Goal: Check status

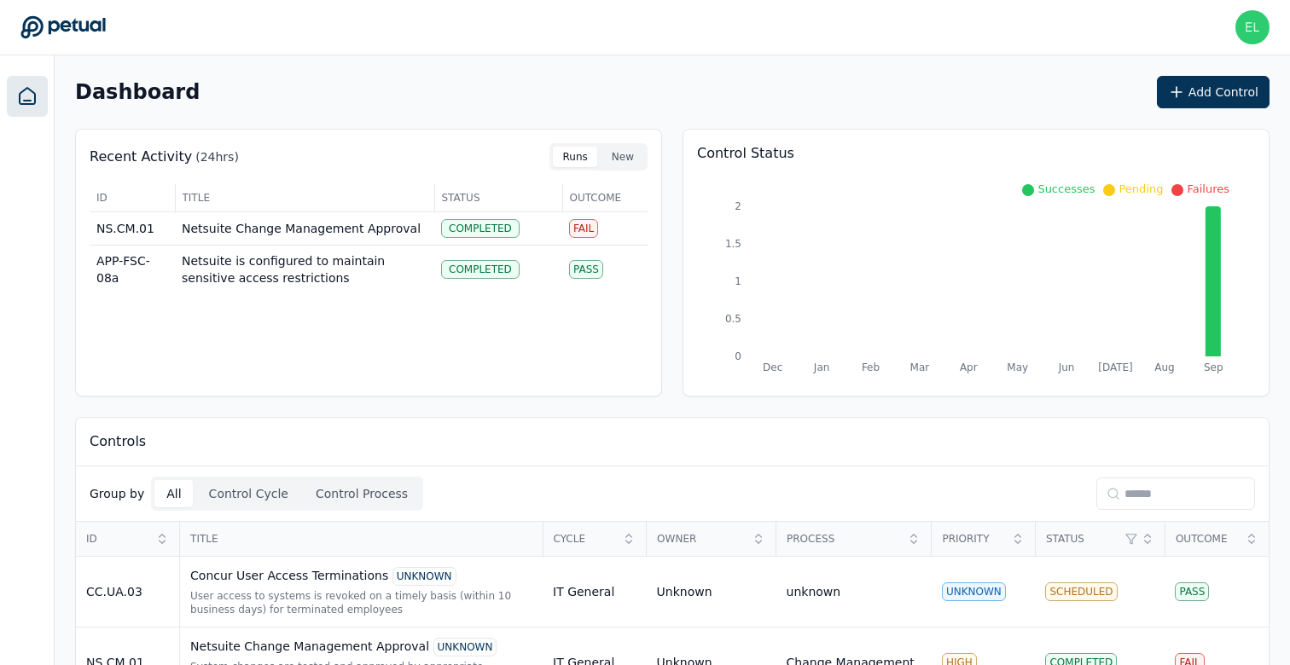
scroll to position [142, 0]
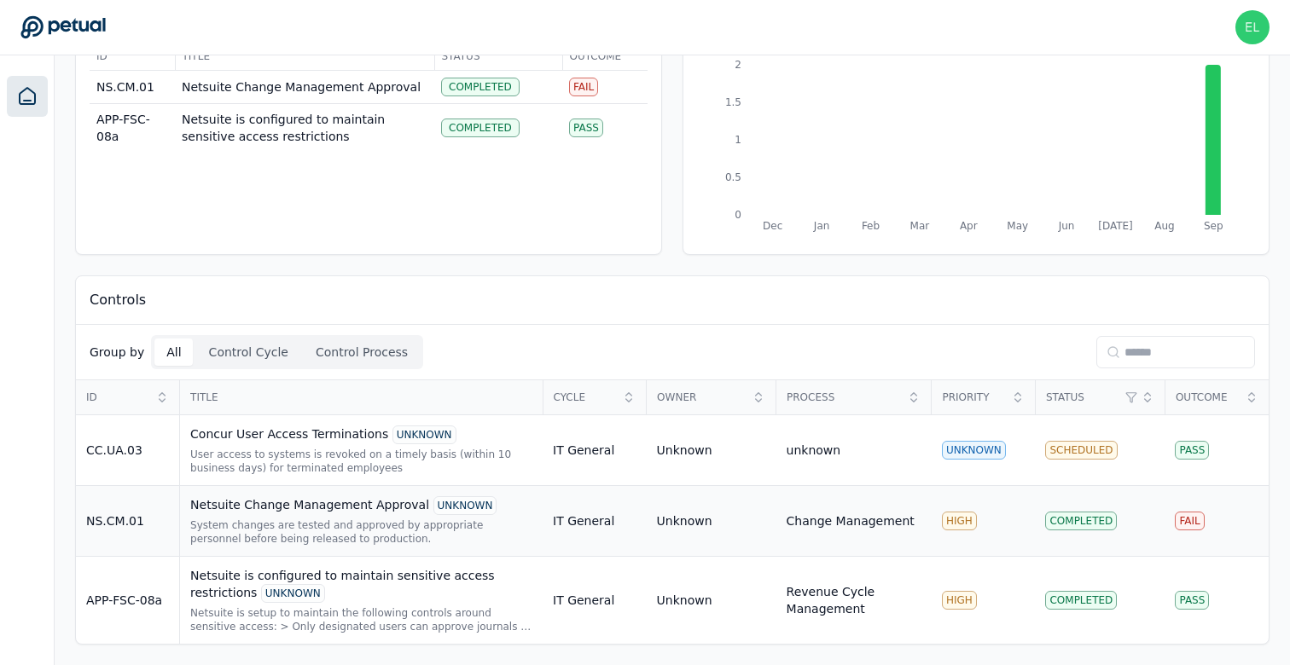
click at [389, 507] on div "Netsuite Change Management Approval UNKNOWN" at bounding box center [361, 506] width 342 height 19
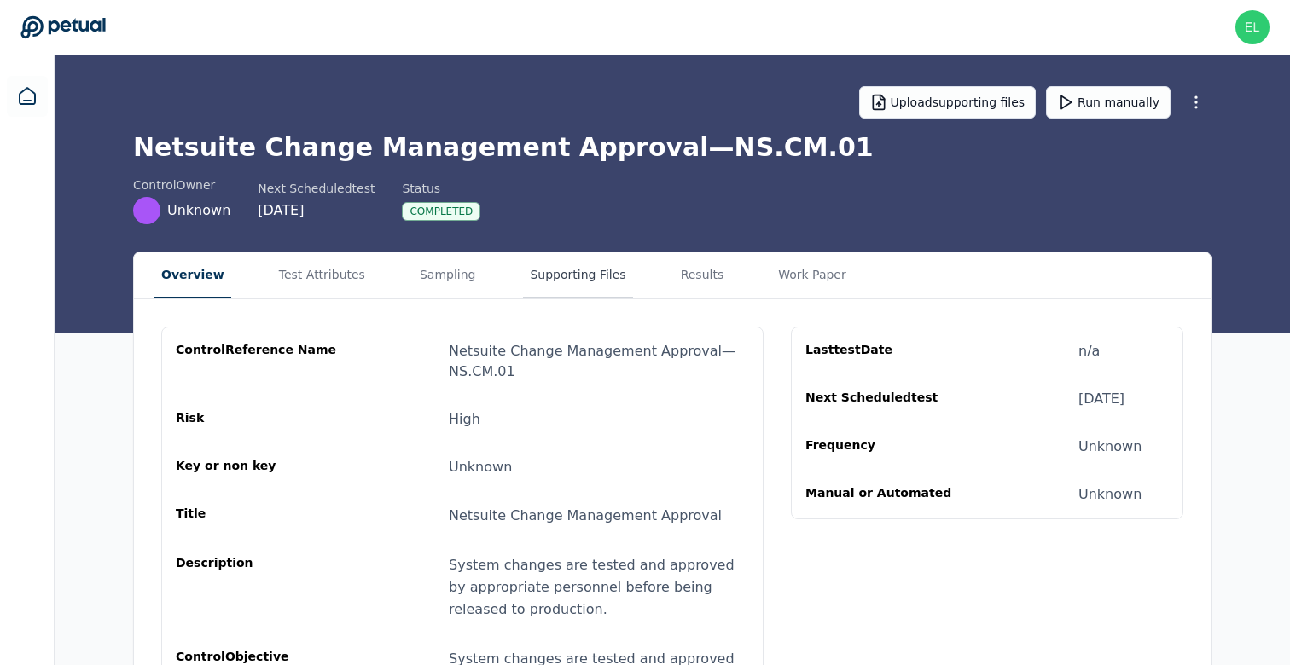
click at [537, 284] on button "Supporting Files" at bounding box center [577, 276] width 109 height 46
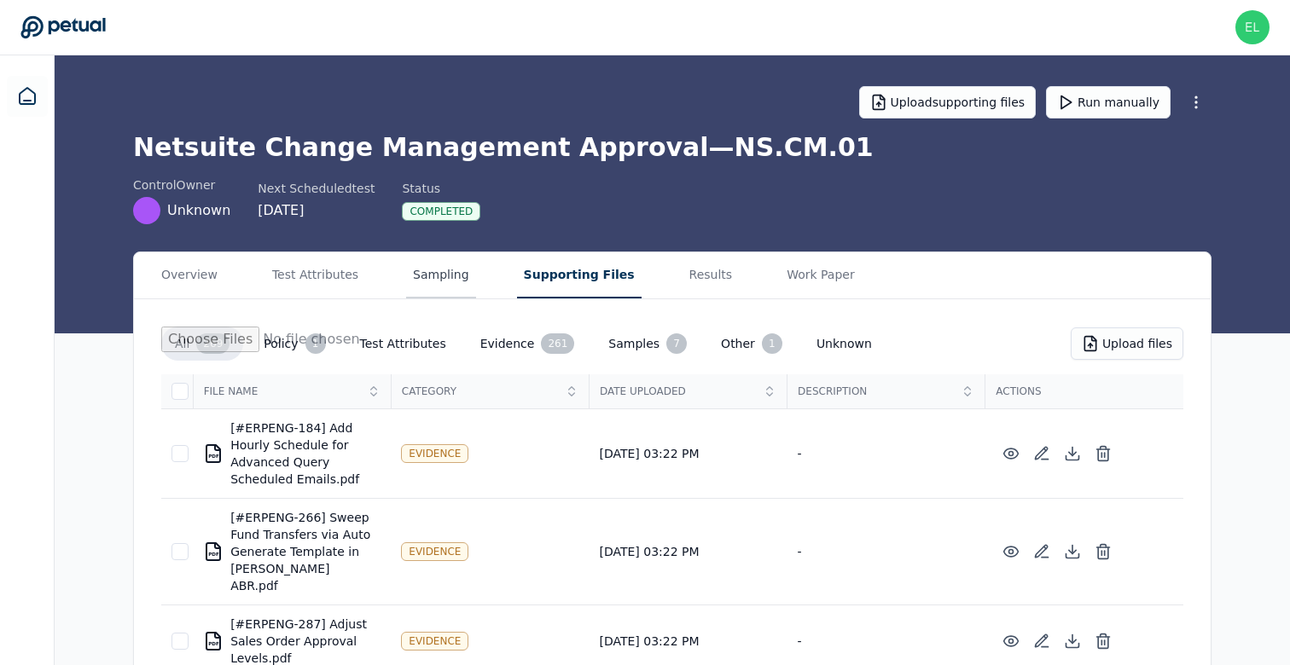
click at [448, 293] on button "Sampling" at bounding box center [441, 276] width 70 height 46
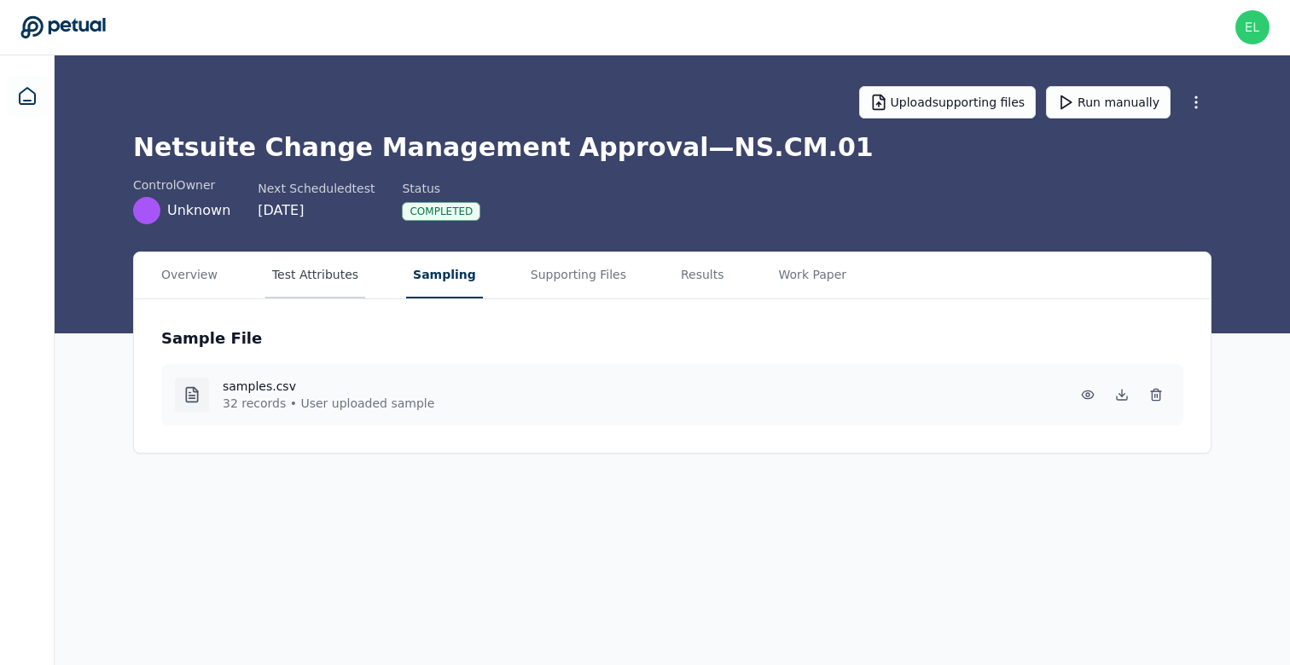
click at [326, 276] on button "Test Attributes" at bounding box center [315, 276] width 100 height 46
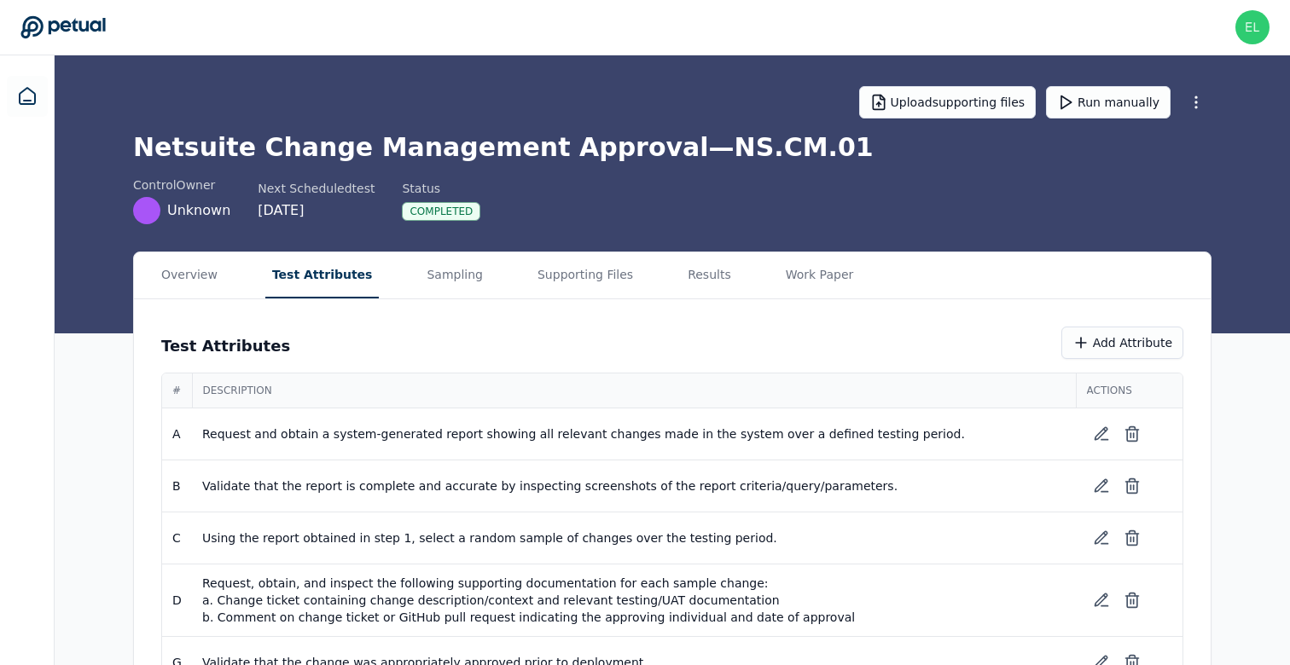
scroll to position [52, 0]
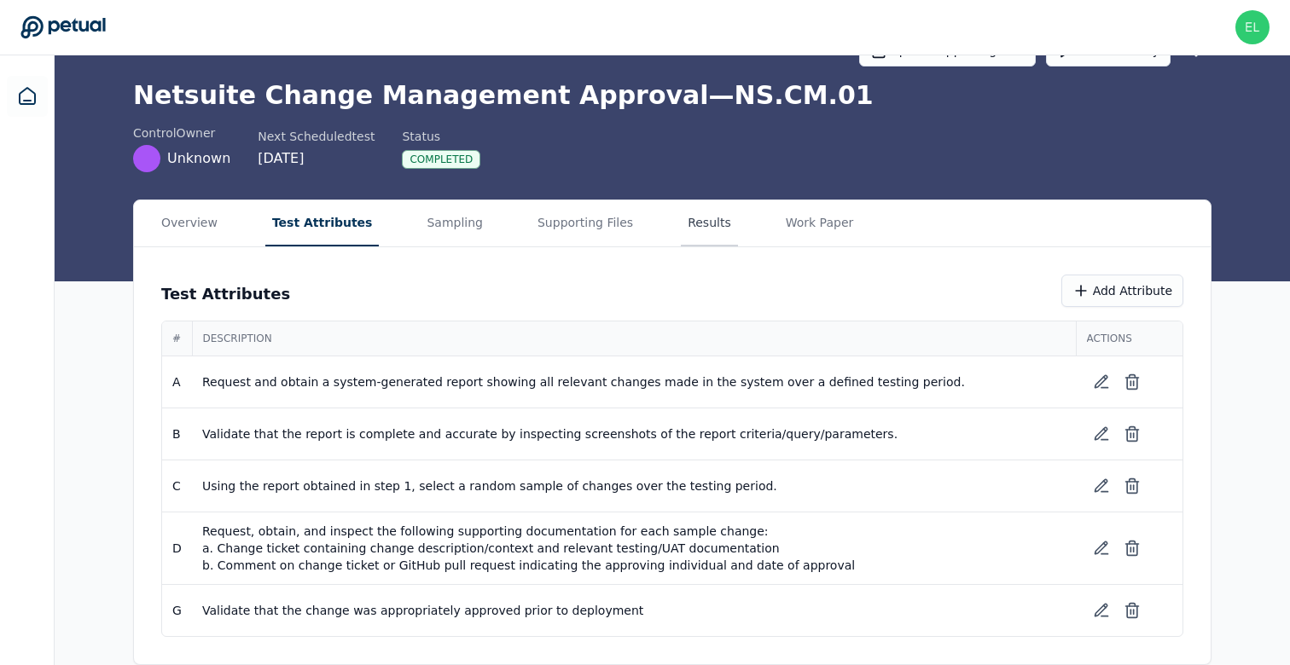
click at [674, 218] on main "Upload supporting files Run manually Netsuite Change Management Approval — NS.C…" at bounding box center [672, 334] width 1235 height 662
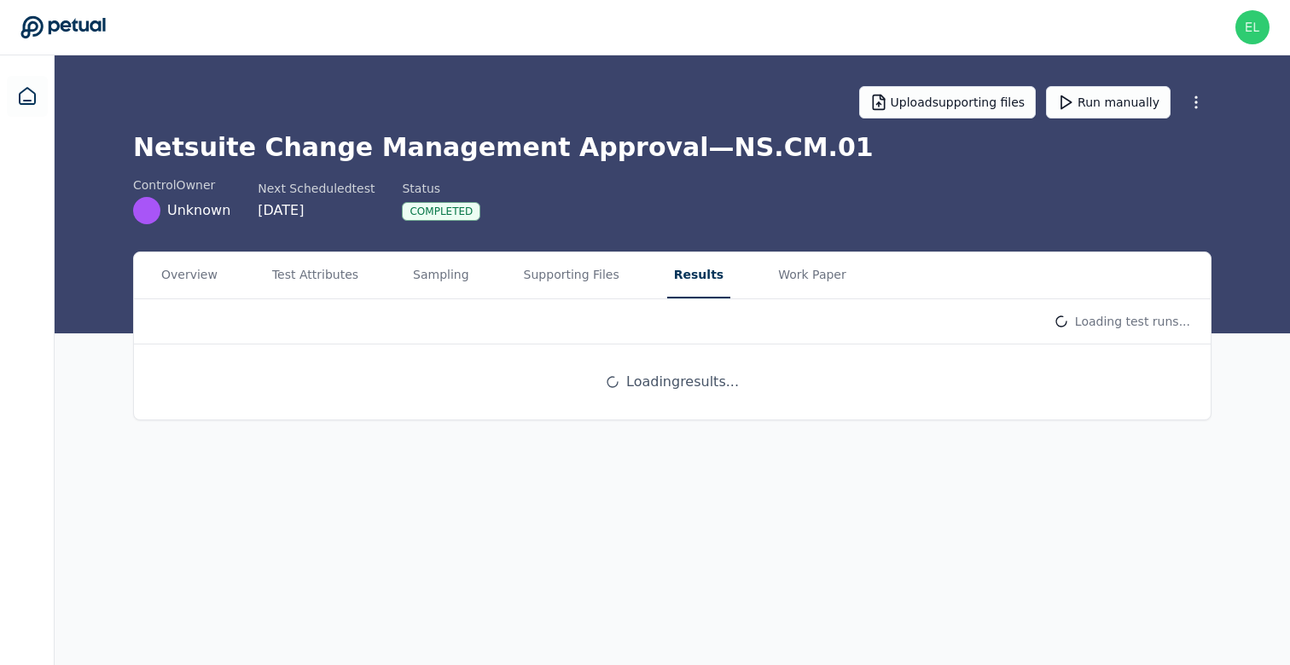
scroll to position [0, 0]
click at [1093, 328] on html "[PERSON_NAME][EMAIL_ADDRESS] [EMAIL_ADDRESS] Sign out Upload supporting files R…" at bounding box center [645, 332] width 1290 height 665
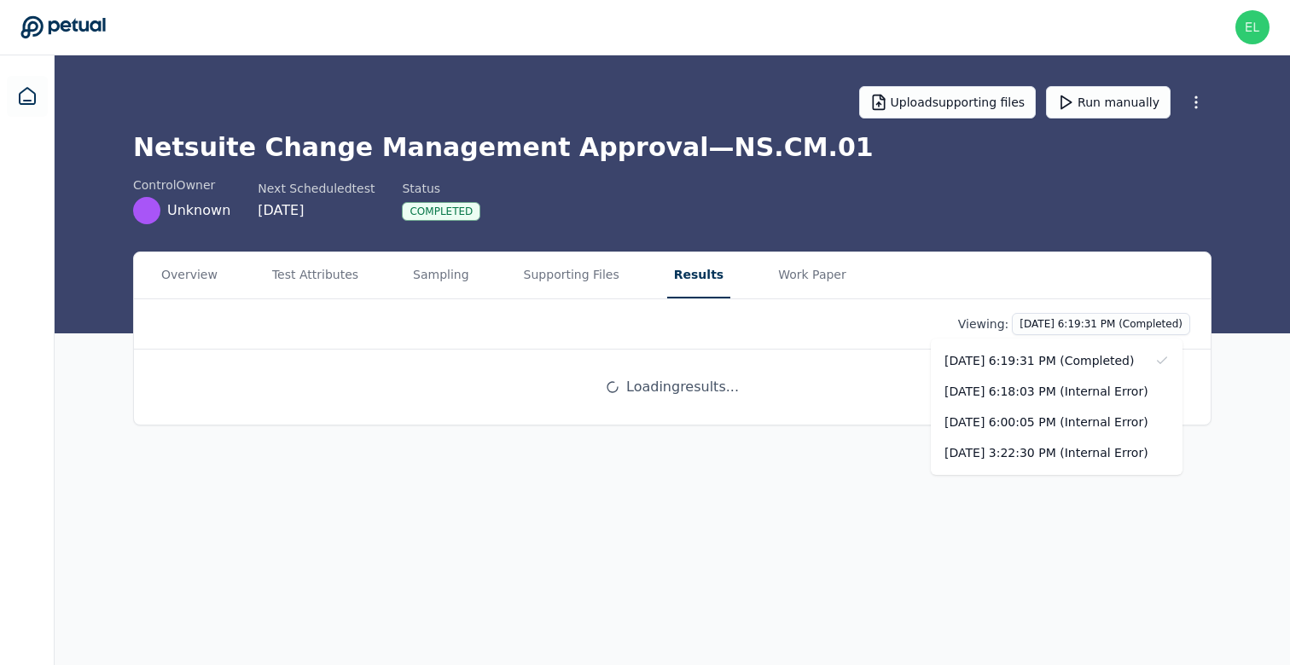
click at [1040, 222] on html "[PERSON_NAME][EMAIL_ADDRESS] [EMAIL_ADDRESS] Sign out Upload supporting files R…" at bounding box center [645, 332] width 1290 height 665
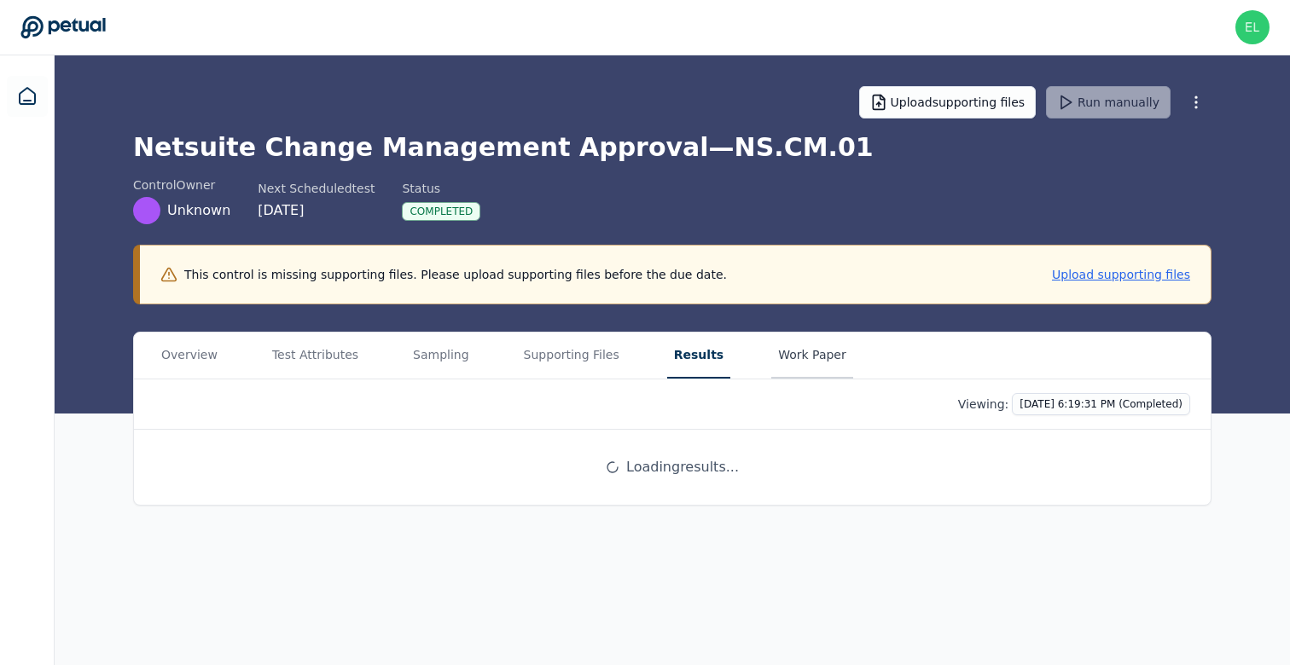
click at [801, 352] on button "Work Paper" at bounding box center [812, 356] width 82 height 46
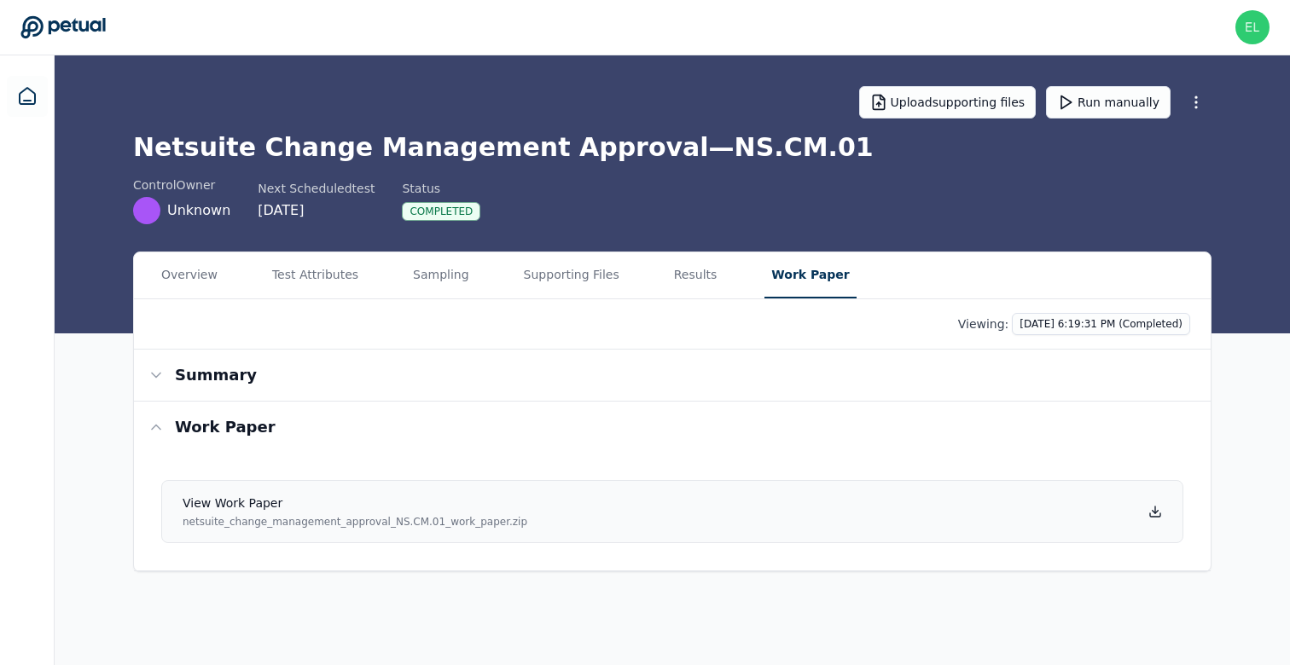
click at [1159, 515] on icon at bounding box center [1155, 512] width 14 height 14
click at [1270, 402] on div "Overview Test Attributes Sampling Supporting Files Results Work Paper Viewing: …" at bounding box center [672, 412] width 1235 height 321
click at [675, 295] on button "Results" at bounding box center [695, 276] width 57 height 46
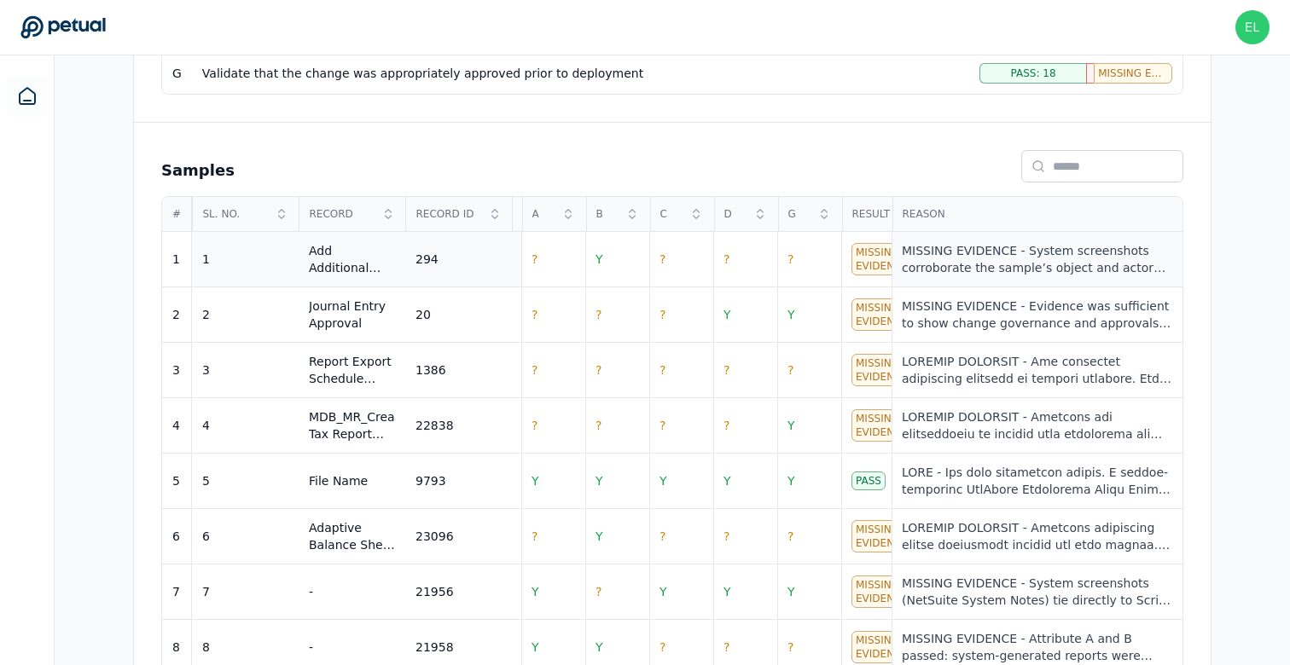
scroll to position [625, 0]
click at [1100, 241] on div "MISSING EVIDENCE - System screenshots corroborate the sample’s object and actor…" at bounding box center [1037, 258] width 270 height 34
